Goal: Task Accomplishment & Management: Use online tool/utility

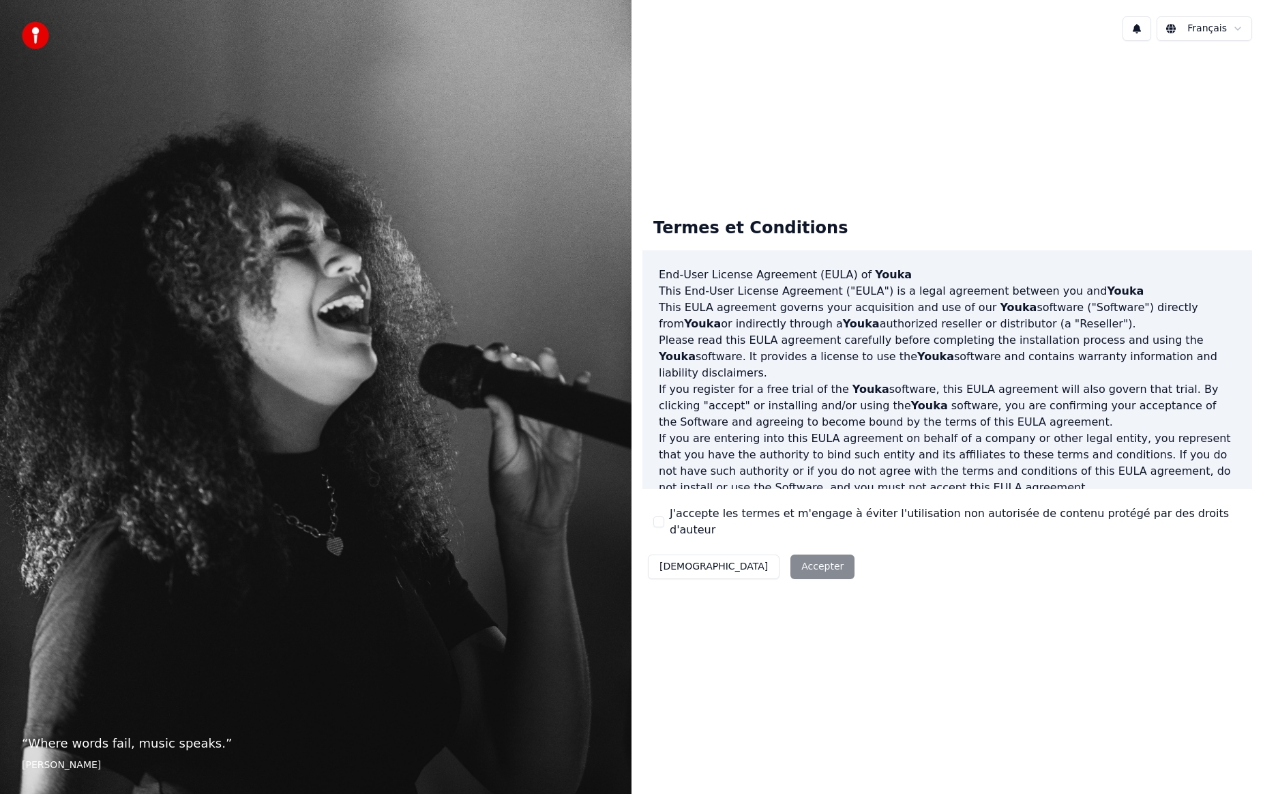
click at [759, 555] on div "Décliner Accepter" at bounding box center [751, 566] width 218 height 35
click at [659, 522] on button "J'accepte les termes et m'engage à éviter l'utilisation non autorisée de conten…" at bounding box center [658, 521] width 11 height 11
click at [790, 563] on button "Accepter" at bounding box center [822, 566] width 64 height 25
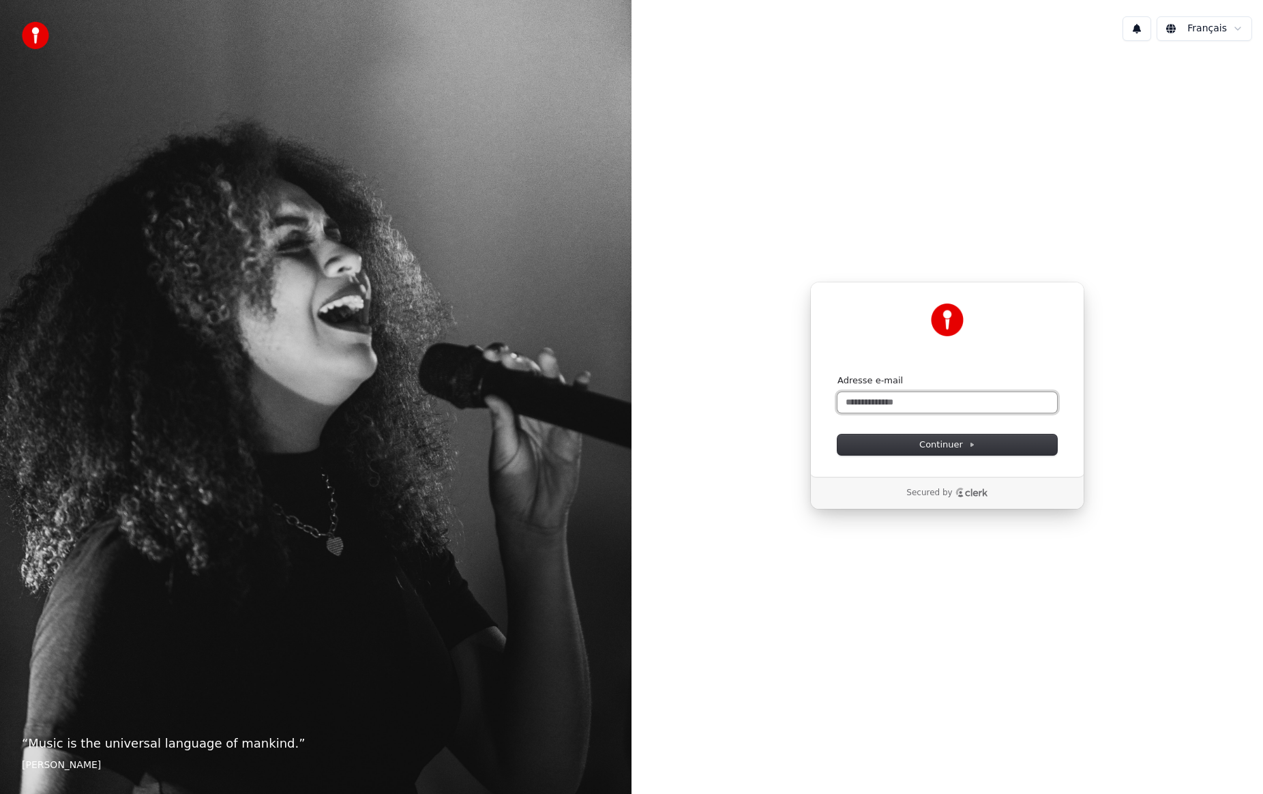
click at [888, 395] on input "Adresse e-mail" at bounding box center [947, 402] width 220 height 20
click at [951, 434] on button "Continuer" at bounding box center [947, 444] width 220 height 20
type input "**********"
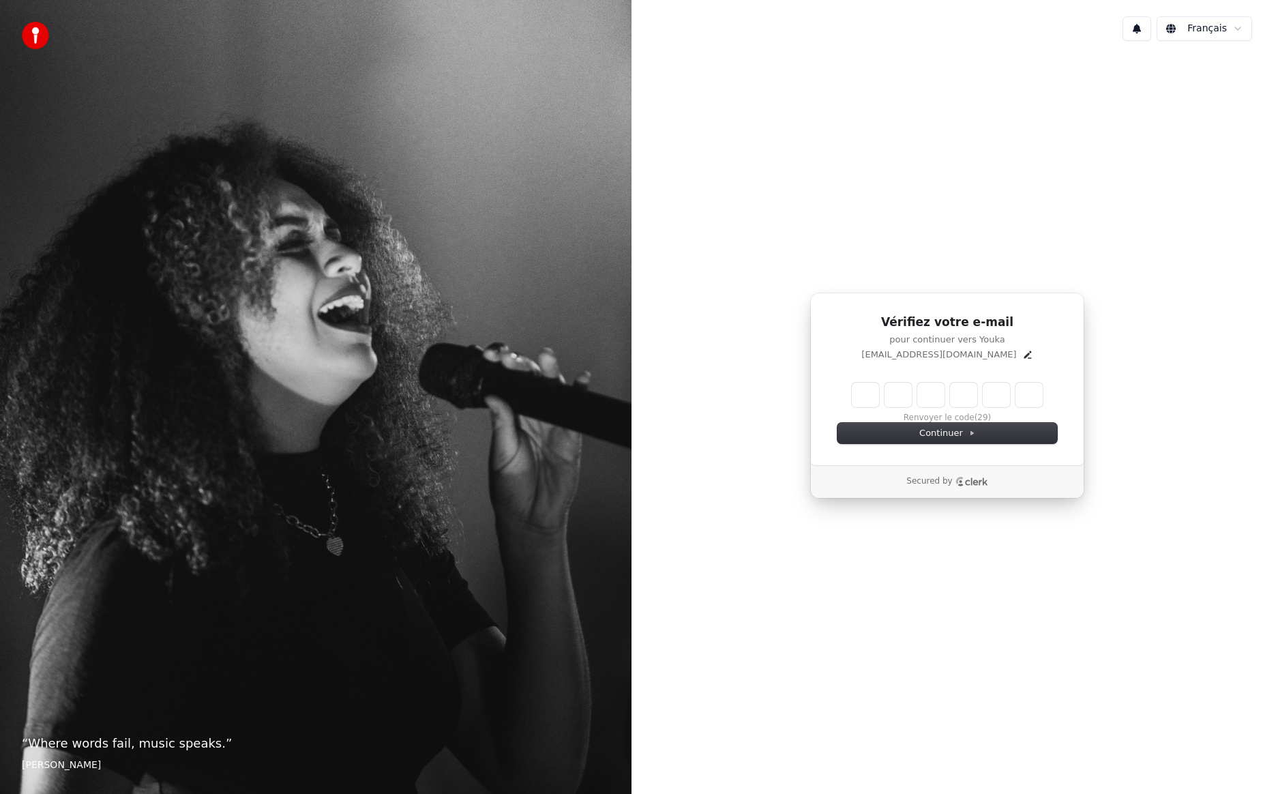
click at [867, 393] on input "Enter verification code" at bounding box center [947, 395] width 191 height 25
type input "******"
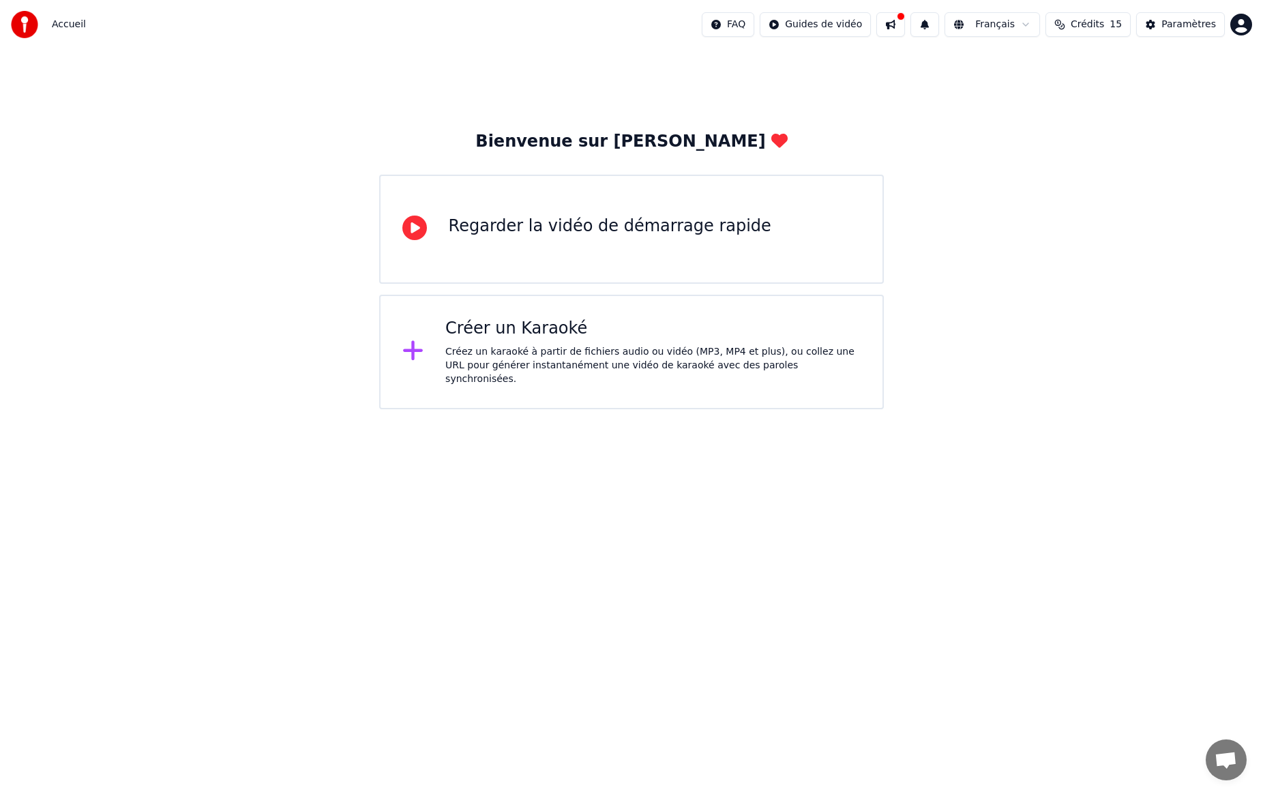
click at [501, 355] on div "Créez un karaoké à partir de fichiers audio ou vidéo (MP3, MP4 et plus), ou col…" at bounding box center [652, 365] width 415 height 41
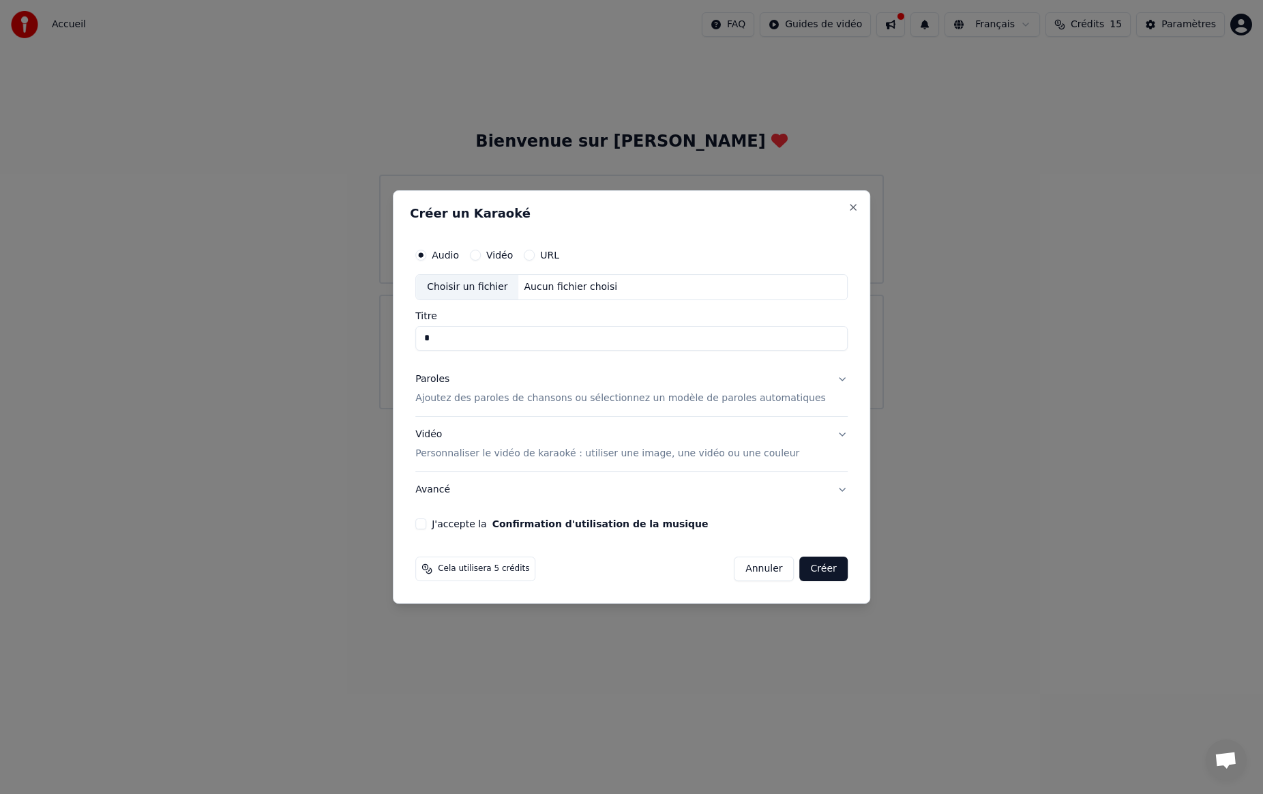
click at [497, 353] on div "Audio Vidéo URL Choisir un fichier Aucun fichier choisi Titre * Paroles Ajoutez…" at bounding box center [631, 385] width 443 height 299
drag, startPoint x: 459, startPoint y: 342, endPoint x: 401, endPoint y: 326, distance: 60.0
click at [401, 326] on body "Accueil FAQ Guides de vidéo Français Crédits 15 Paramètres Bienvenue sur Youka …" at bounding box center [631, 204] width 1263 height 409
type input "*"
type input "**********"
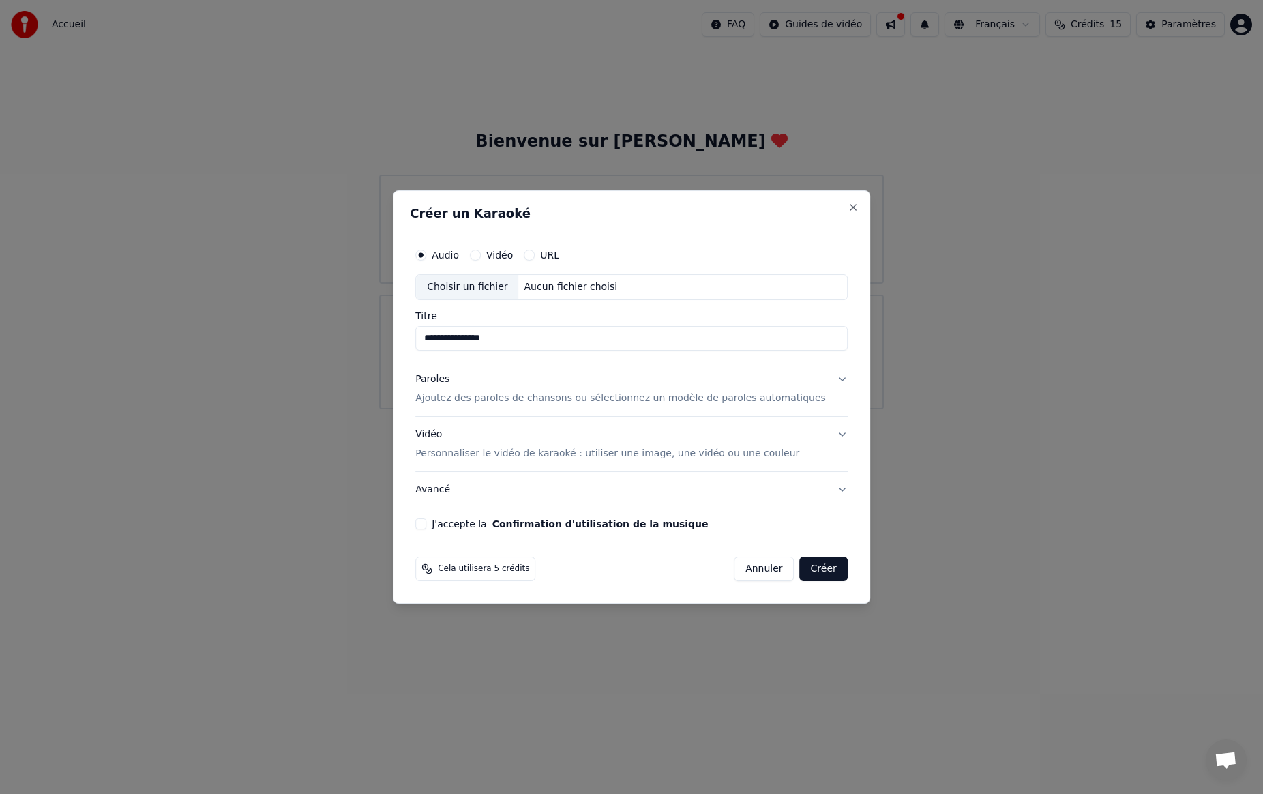
click at [449, 381] on div "Paroles" at bounding box center [432, 379] width 34 height 14
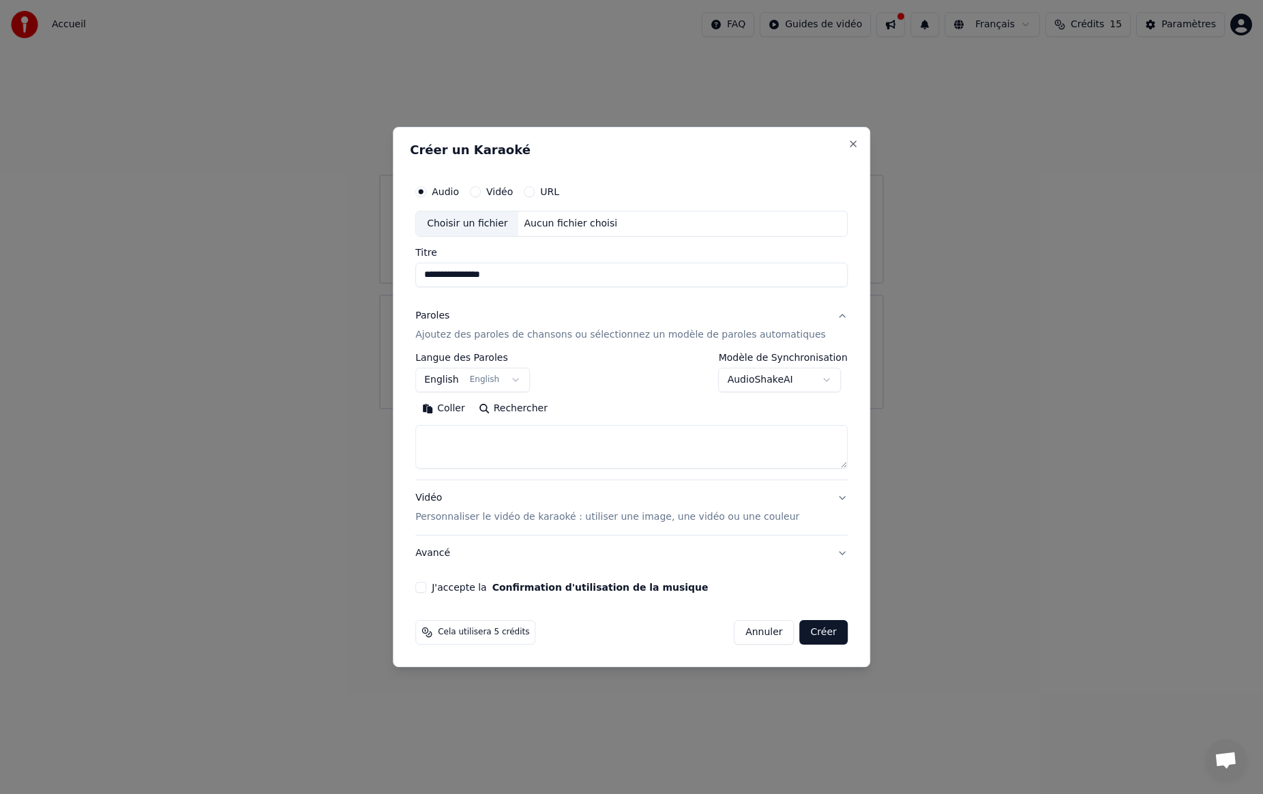
click at [490, 437] on textarea at bounding box center [631, 447] width 432 height 44
paste textarea "**********"
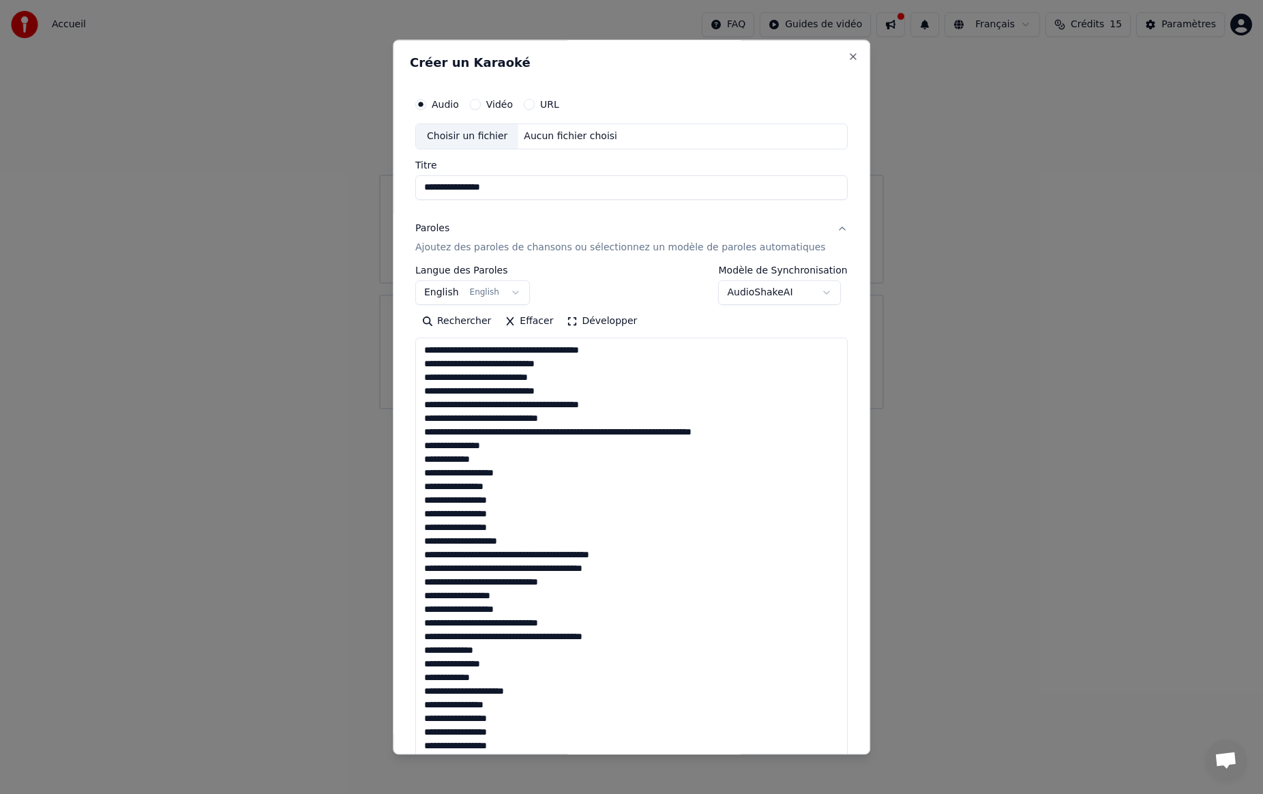
scroll to position [630, 0]
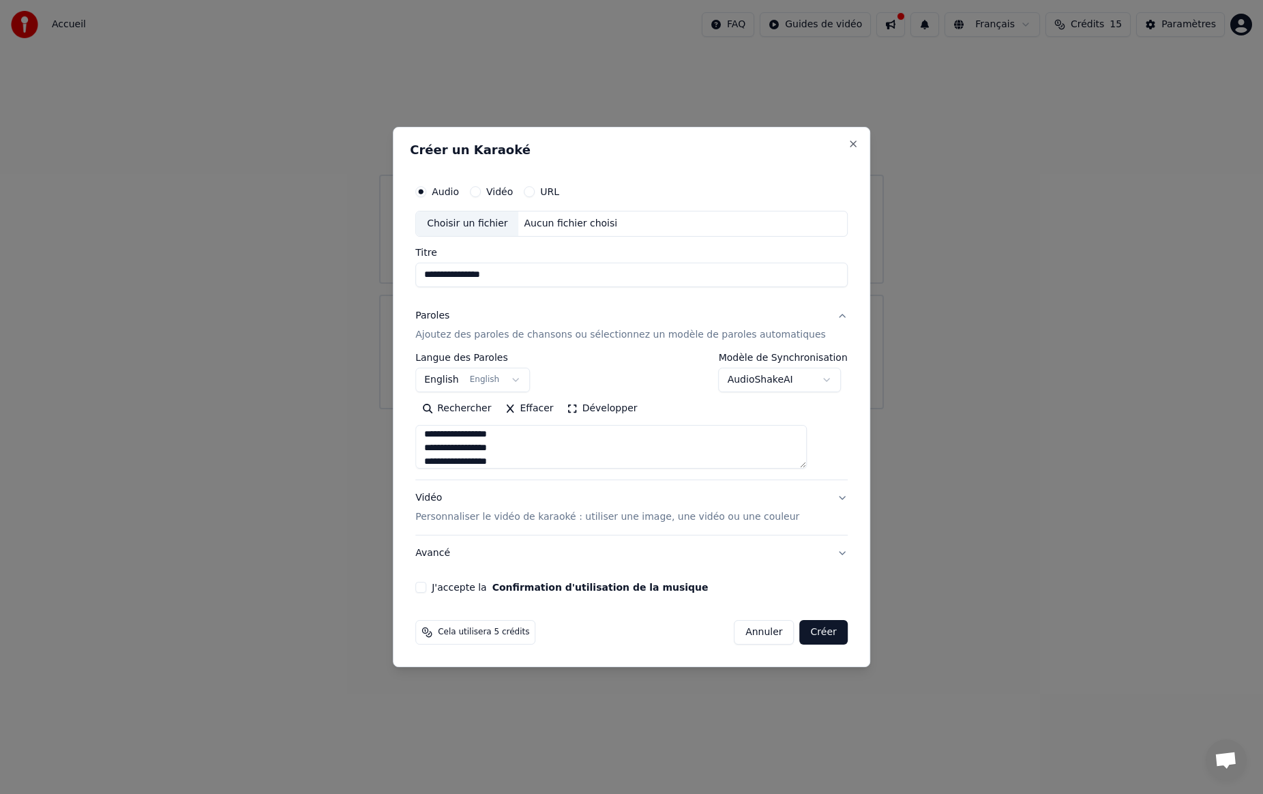
type textarea "**********"
click at [509, 226] on div "Choisir un fichier" at bounding box center [467, 223] width 102 height 25
type input "**********"
click at [426, 588] on button "J'accepte la Confirmation d'utilisation de la musique" at bounding box center [420, 587] width 11 height 11
click at [713, 222] on div "C:\Users\fkd78\OneDrive\Bureau\Ben_Mazue_Concert_2025\1_Medias\05-La mer est ca…" at bounding box center [635, 224] width 232 height 14
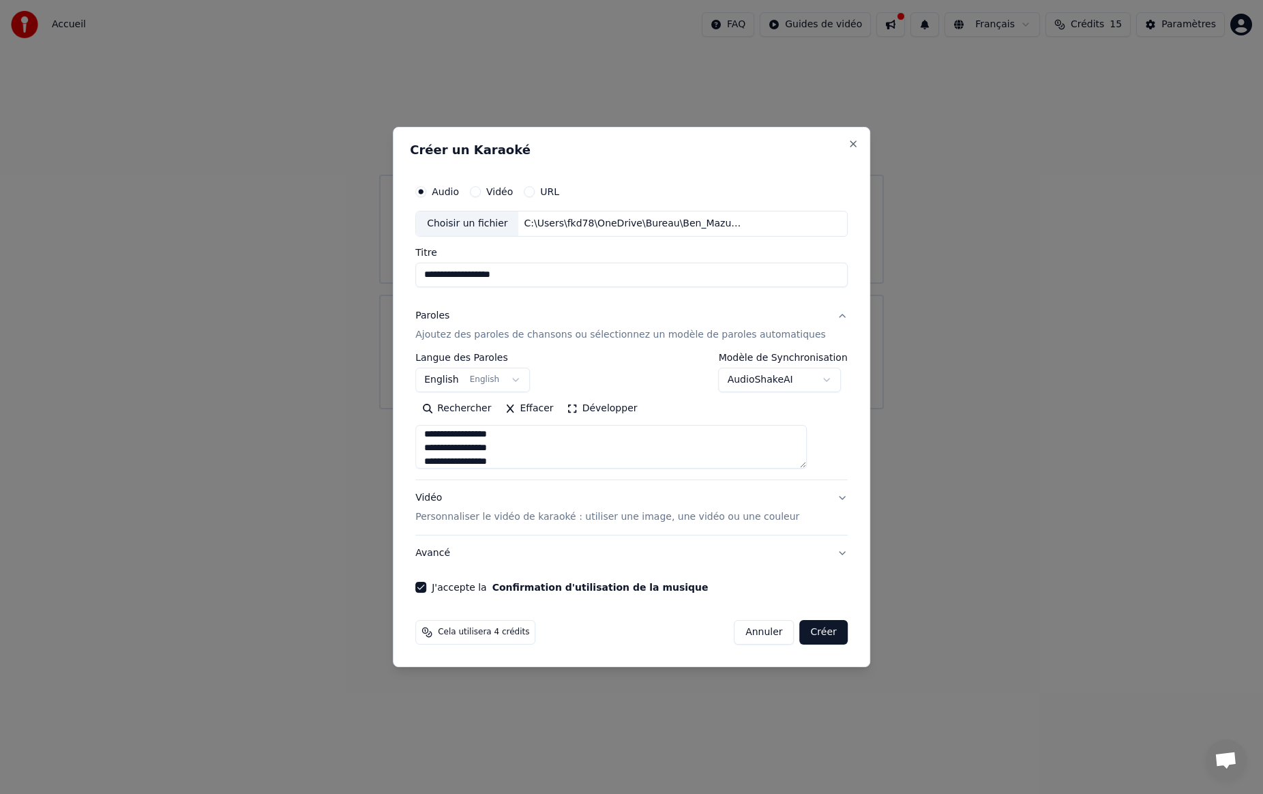
click at [489, 218] on div "Choisir un fichier" at bounding box center [467, 223] width 102 height 25
click at [824, 498] on button "Vidéo Personnaliser le vidéo de karaoké : utiliser une image, une vidéo ou une …" at bounding box center [631, 507] width 432 height 55
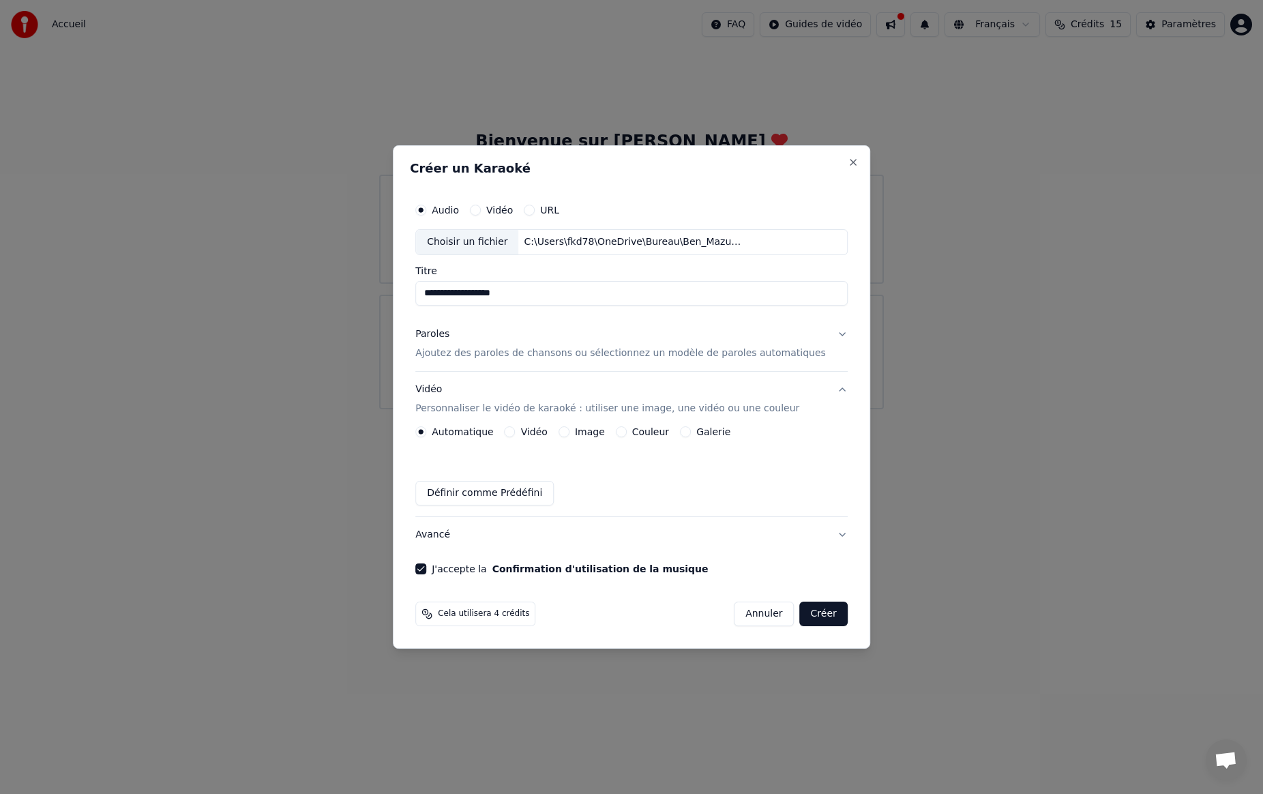
click at [691, 431] on button "Galerie" at bounding box center [685, 431] width 11 height 11
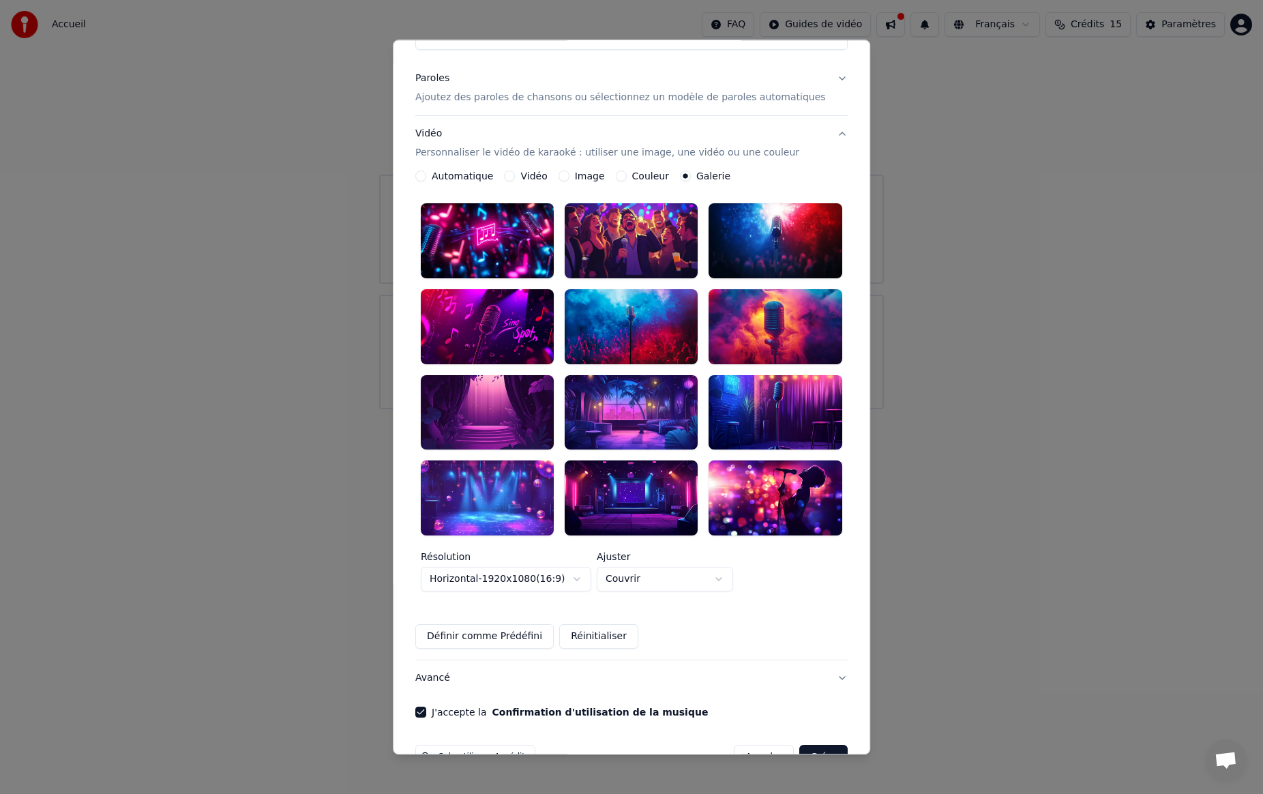
scroll to position [153, 0]
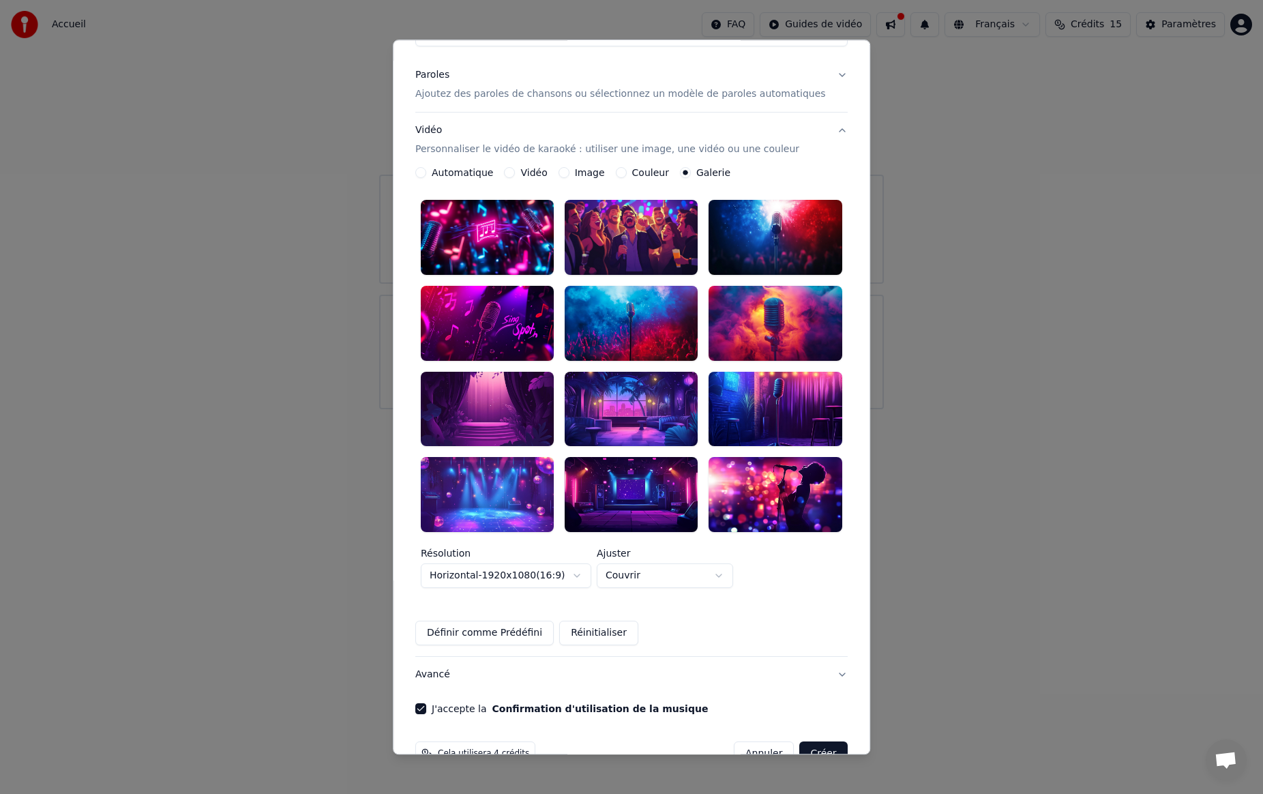
click at [728, 563] on button "Couvrir" at bounding box center [665, 575] width 136 height 25
click at [767, 545] on div at bounding box center [631, 397] width 1263 height 794
click at [591, 563] on button "Horizontal - 1920 x 1080 ( 16 : 9 )" at bounding box center [506, 575] width 170 height 25
click at [784, 409] on body "**********" at bounding box center [631, 204] width 1263 height 409
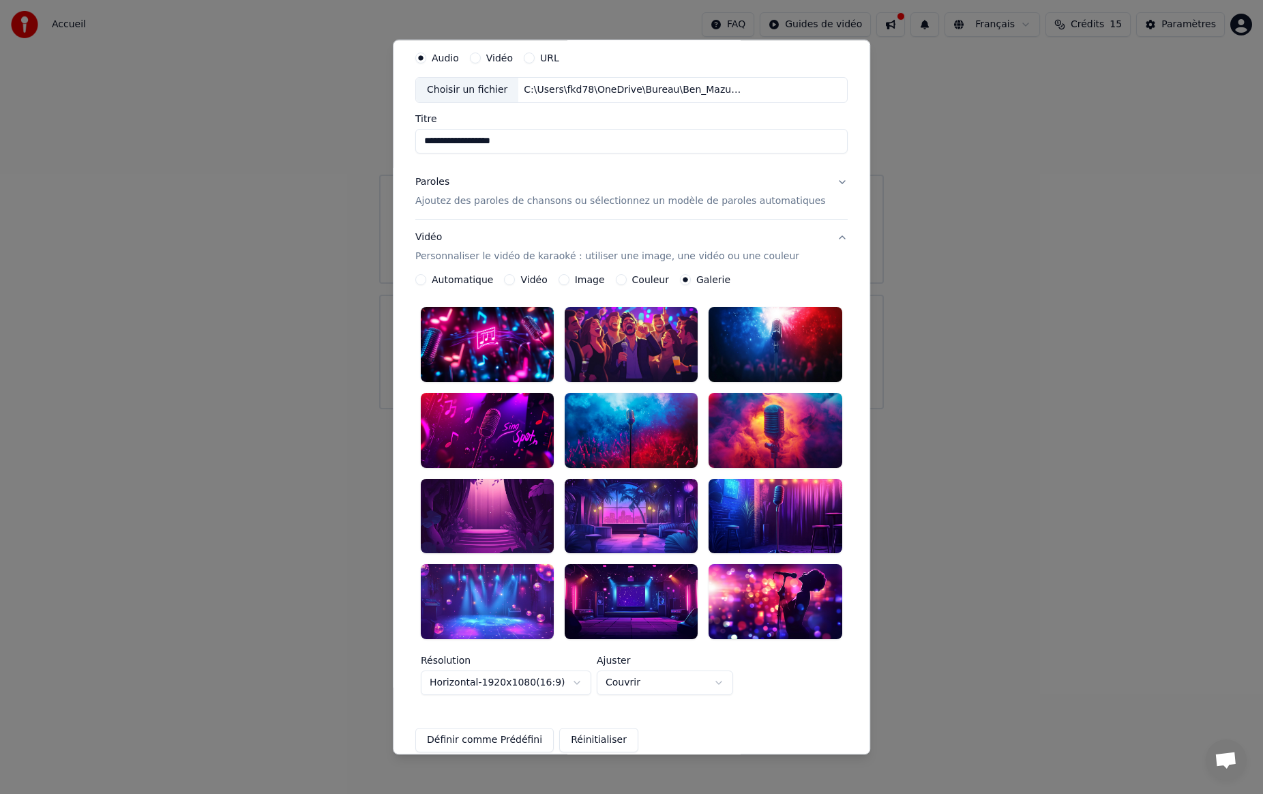
scroll to position [28, 0]
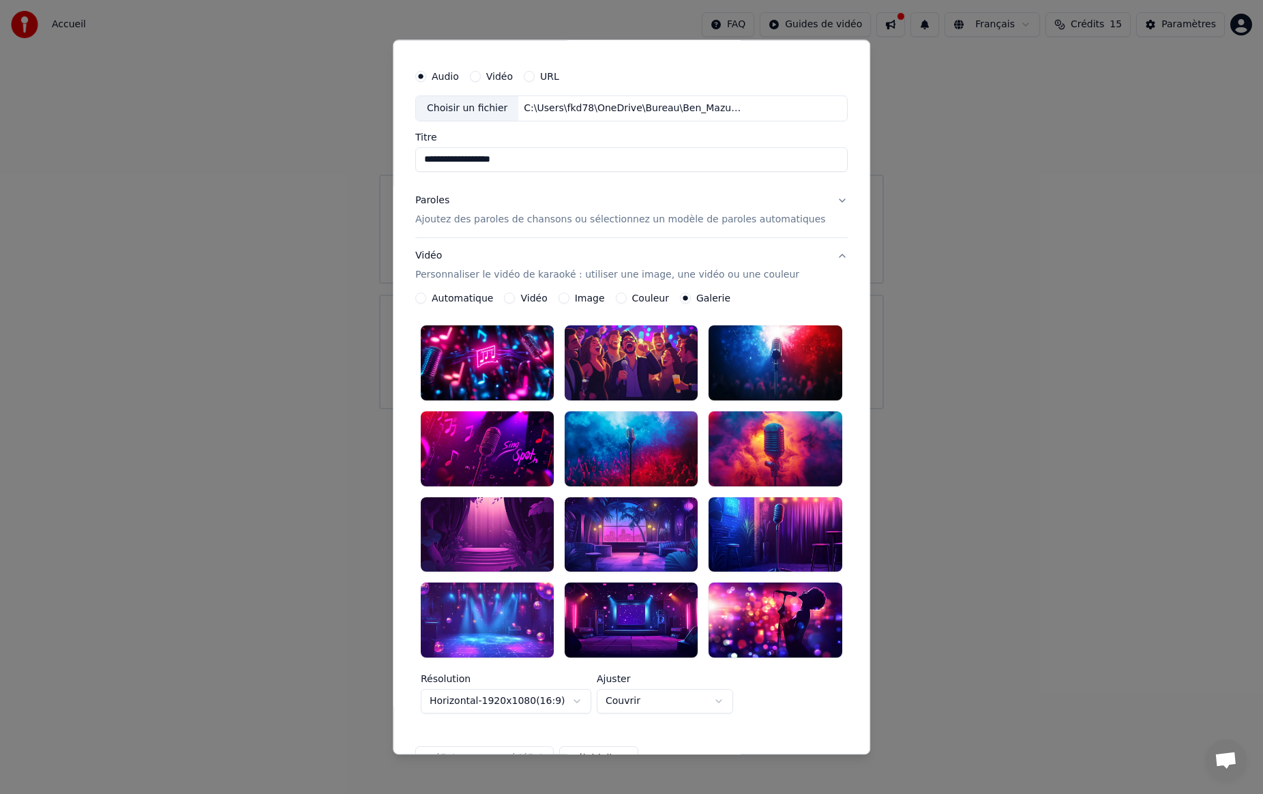
click at [569, 295] on button "Image" at bounding box center [563, 298] width 11 height 11
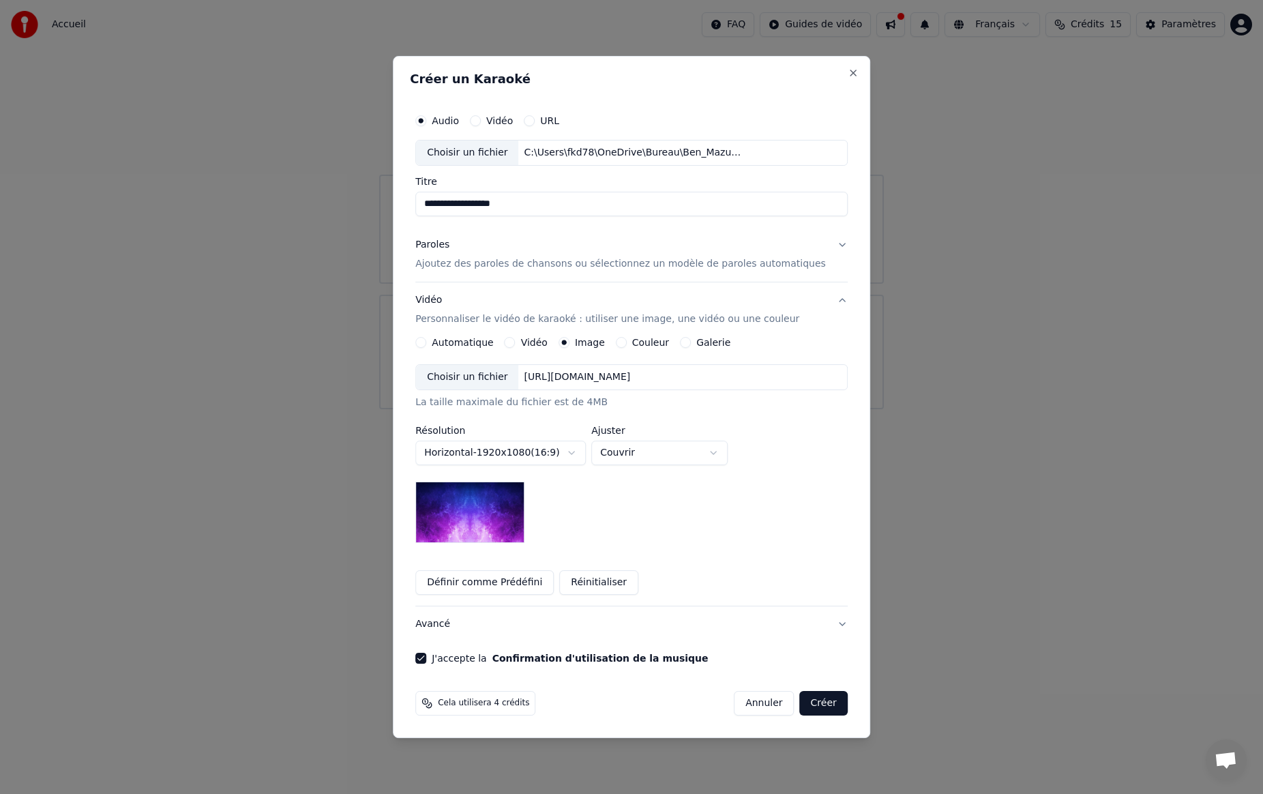
scroll to position [0, 0]
click at [627, 344] on button "Couleur" at bounding box center [621, 342] width 11 height 11
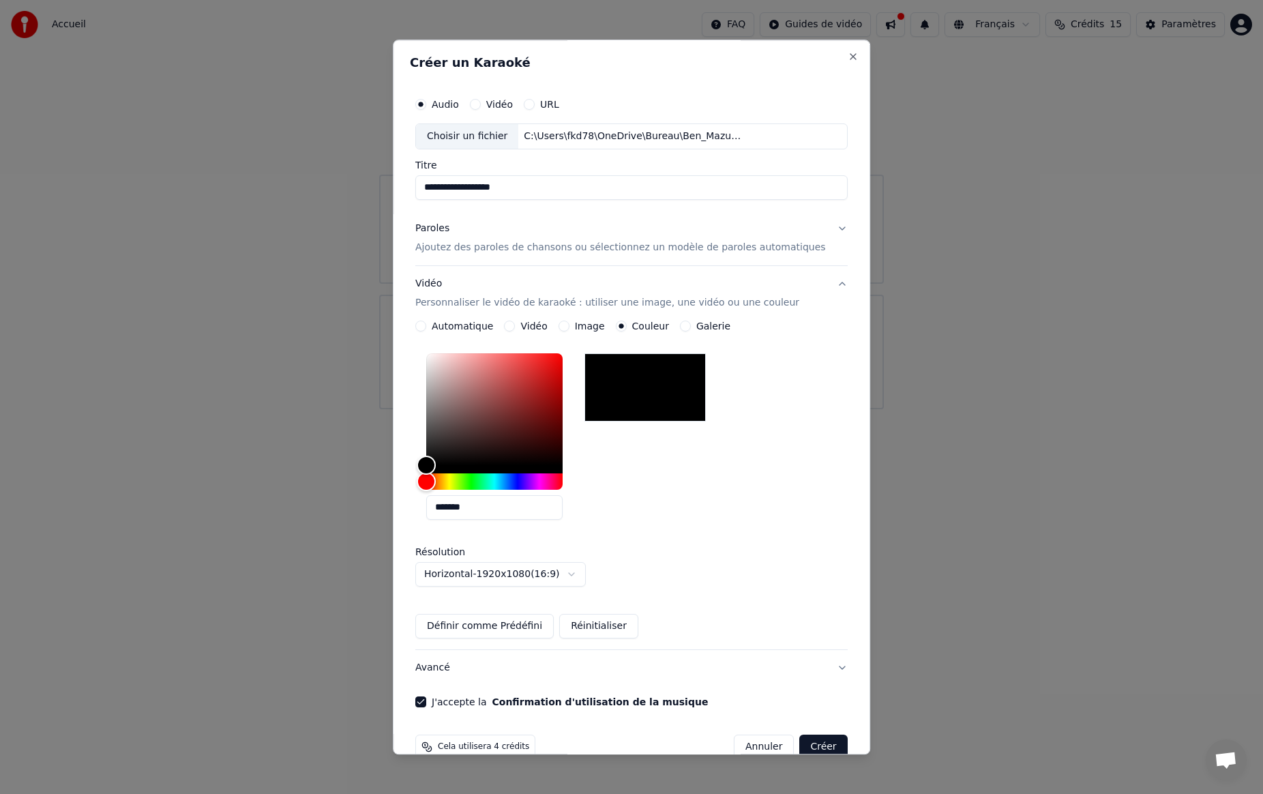
click at [426, 323] on button "Automatique" at bounding box center [420, 325] width 11 height 11
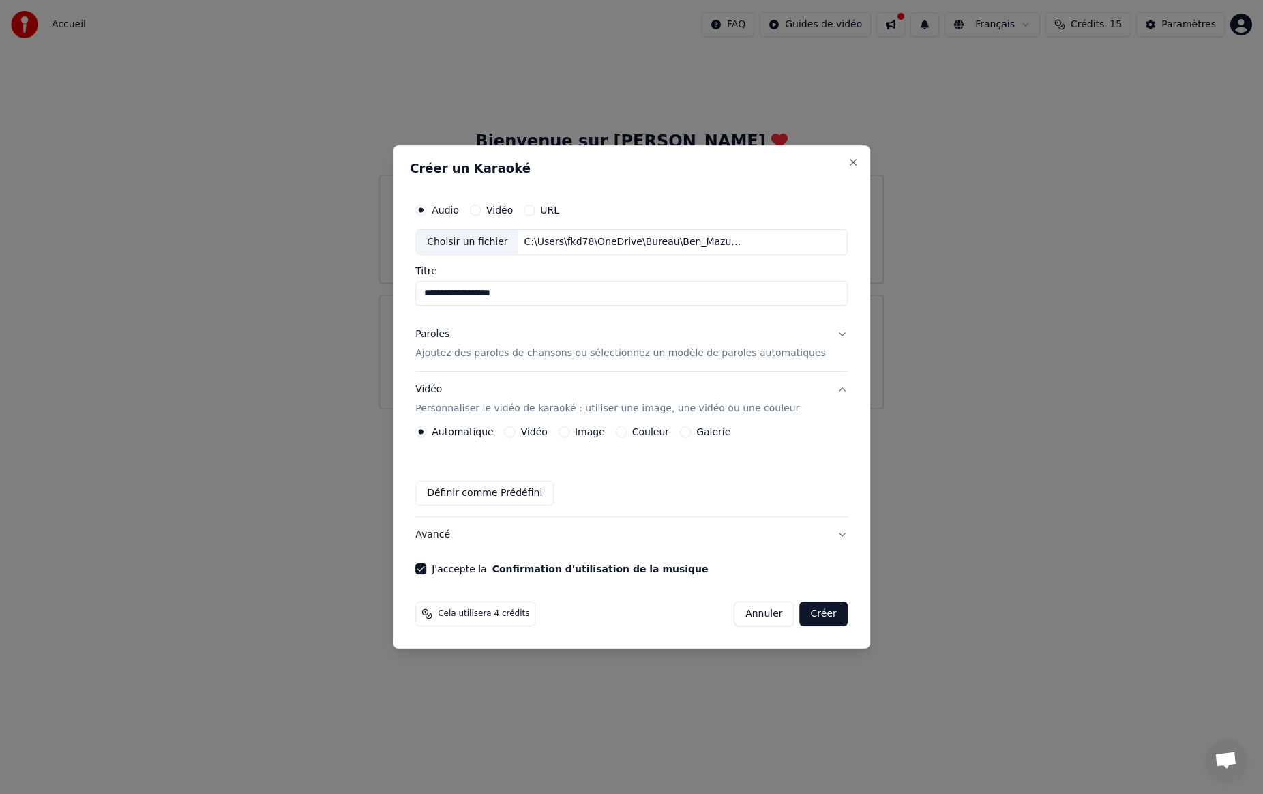
click at [515, 432] on button "Vidéo" at bounding box center [510, 431] width 11 height 11
